Goal: Navigation & Orientation: Find specific page/section

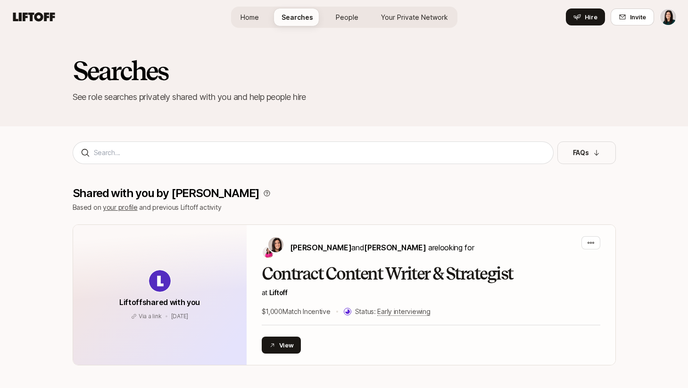
click at [335, 15] on link "People" at bounding box center [347, 16] width 38 height 17
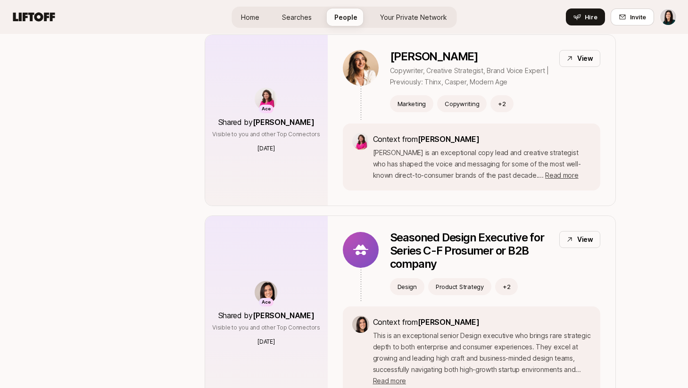
scroll to position [1057, 0]
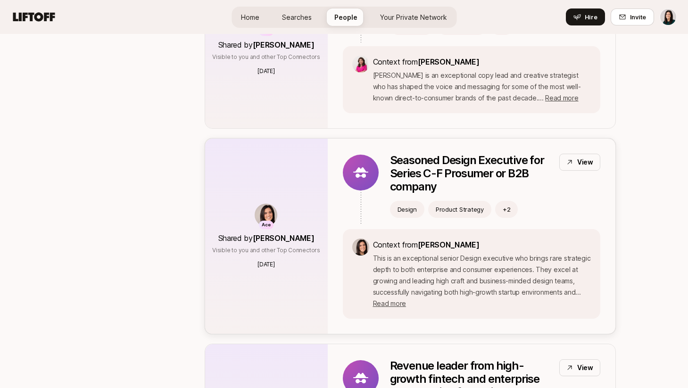
click at [437, 156] on p "Seasoned Design Executive for Series C-F Prosumer or B2B company" at bounding box center [471, 174] width 162 height 40
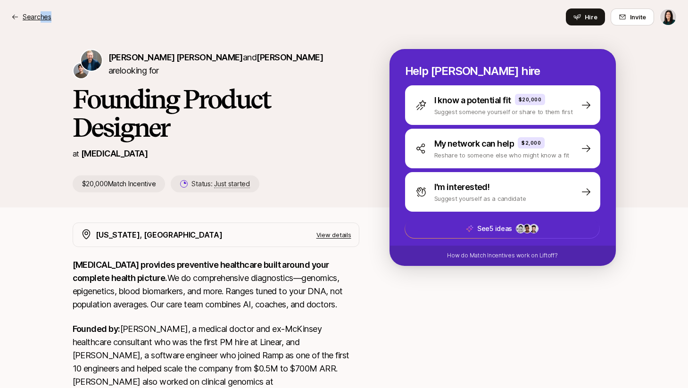
click at [41, 22] on div "Searches Hire Invite" at bounding box center [343, 16] width 665 height 17
click at [45, 47] on div "Sagan Schultz and David Deng are looking for Founding Product Designer at SONAT…" at bounding box center [344, 121] width 688 height 174
click at [39, 25] on div "Searches Hire Invite" at bounding box center [343, 16] width 665 height 17
click at [36, 16] on p "Searches" at bounding box center [37, 16] width 29 height 11
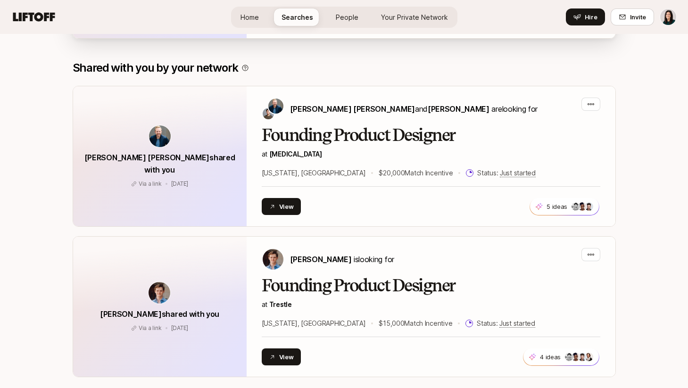
scroll to position [328, 0]
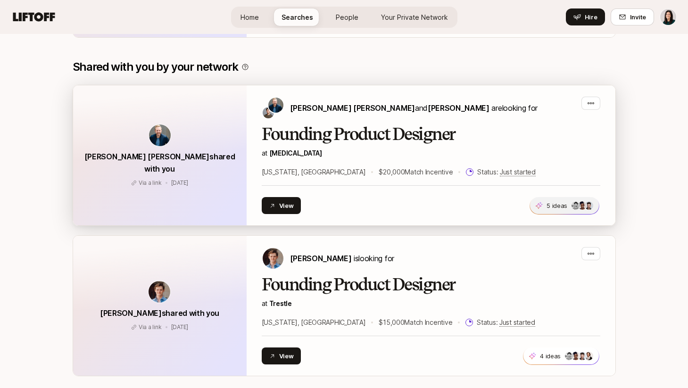
click at [570, 202] on span "5 ideas +2" at bounding box center [564, 205] width 69 height 17
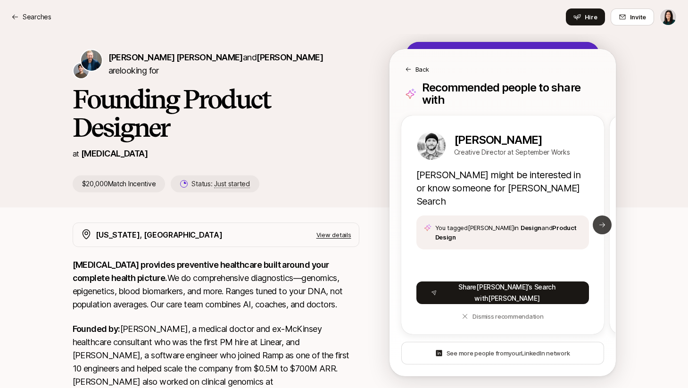
click at [602, 223] on icon at bounding box center [602, 225] width 6 height 5
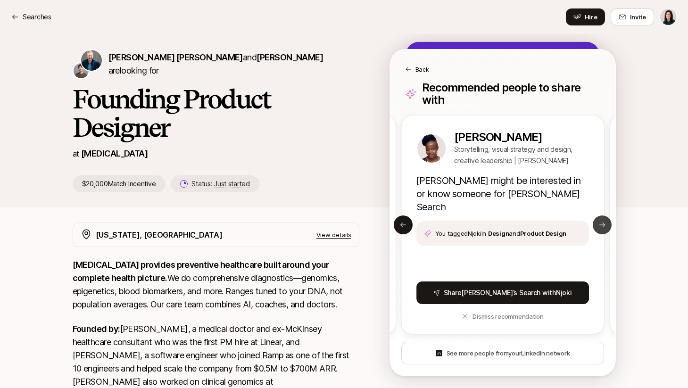
click at [602, 223] on icon at bounding box center [602, 225] width 6 height 5
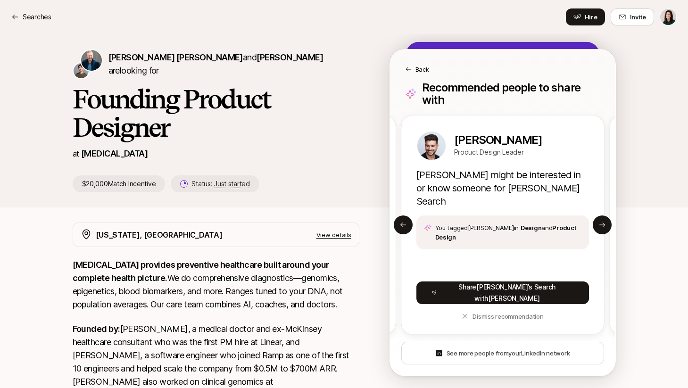
click at [626, 222] on div "Sagan Schultz and David Deng are looking for Founding Product Designer at SONAT…" at bounding box center [344, 128] width 688 height 189
